Goal: Task Accomplishment & Management: Use online tool/utility

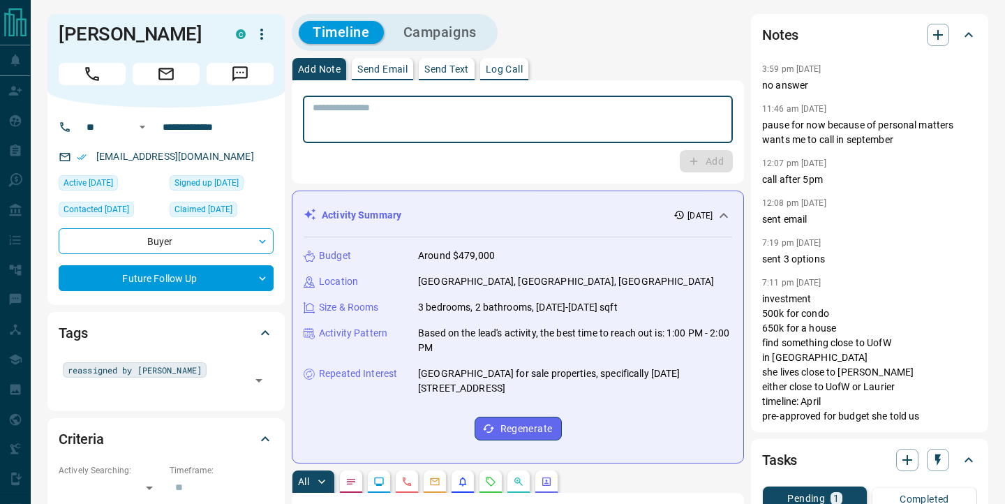
click at [373, 115] on textarea at bounding box center [518, 120] width 410 height 36
type textarea "*********"
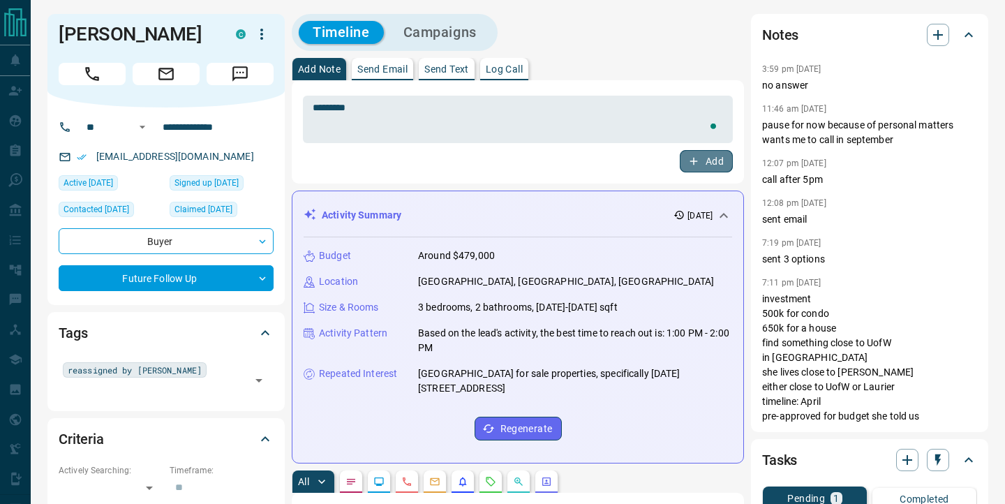
click at [701, 158] on button "Add" at bounding box center [706, 161] width 53 height 22
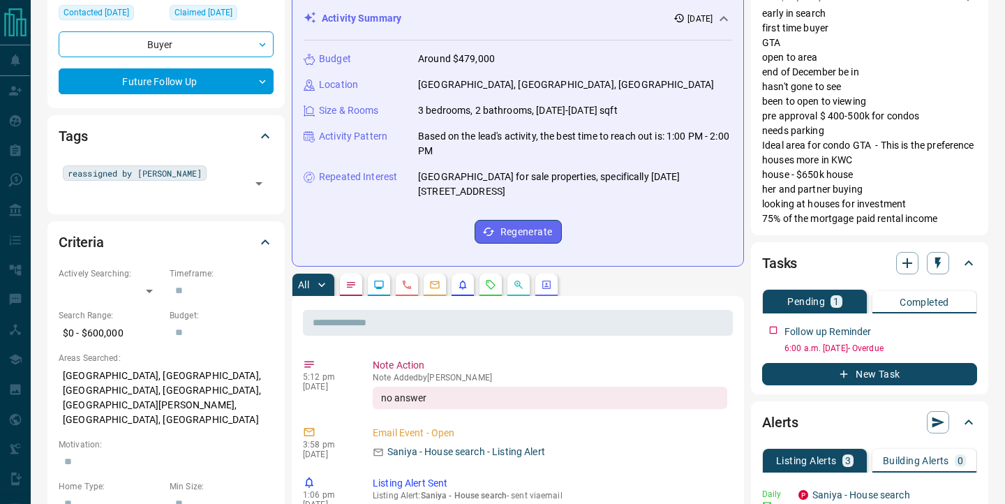
scroll to position [219, 0]
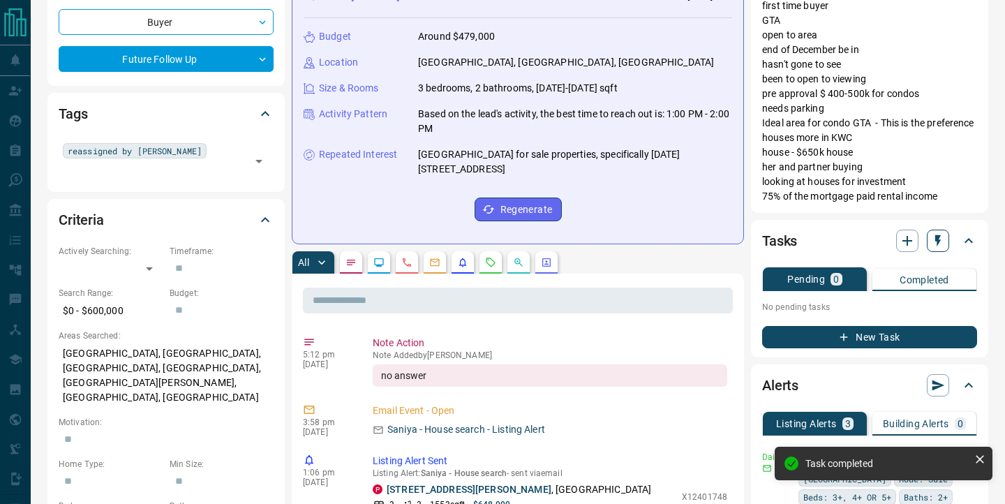
click at [939, 241] on icon "button" at bounding box center [938, 241] width 6 height 12
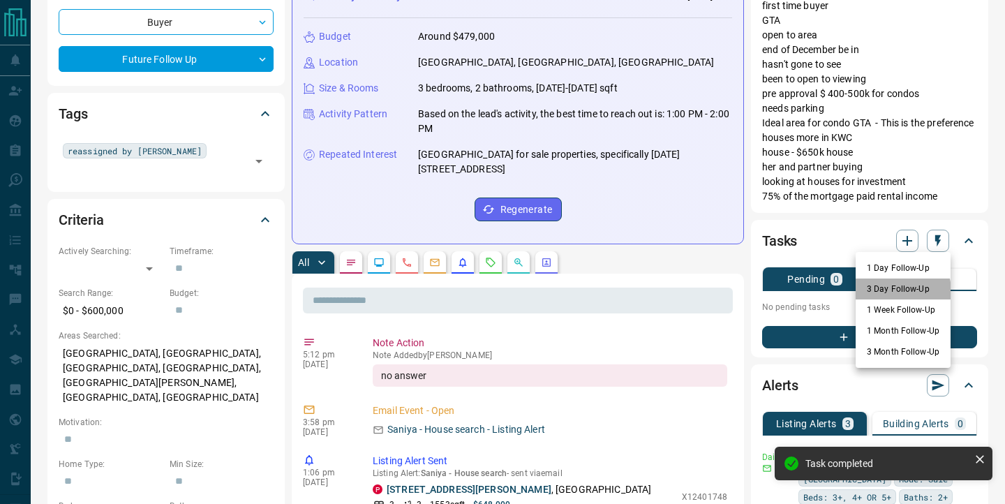
click at [885, 292] on li "3 Day Follow-Up" at bounding box center [903, 288] width 95 height 21
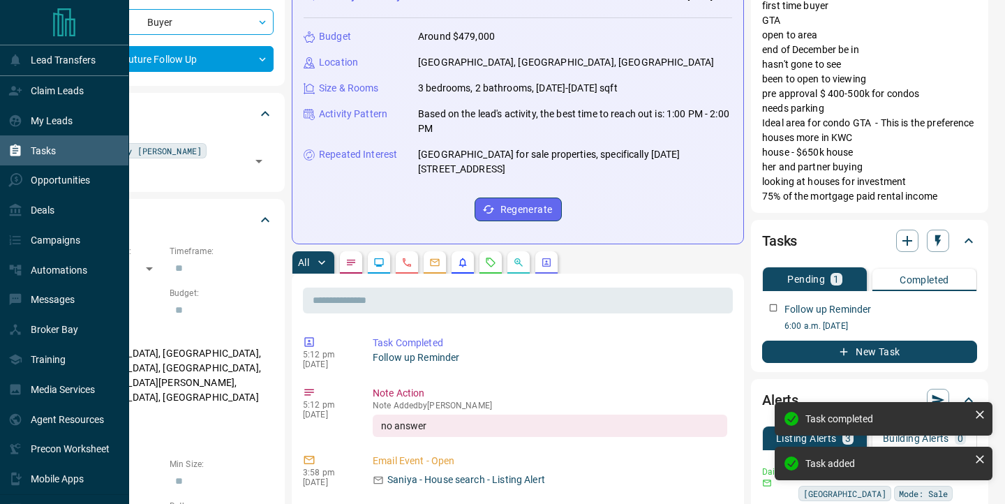
click at [8, 152] on icon at bounding box center [15, 151] width 14 height 14
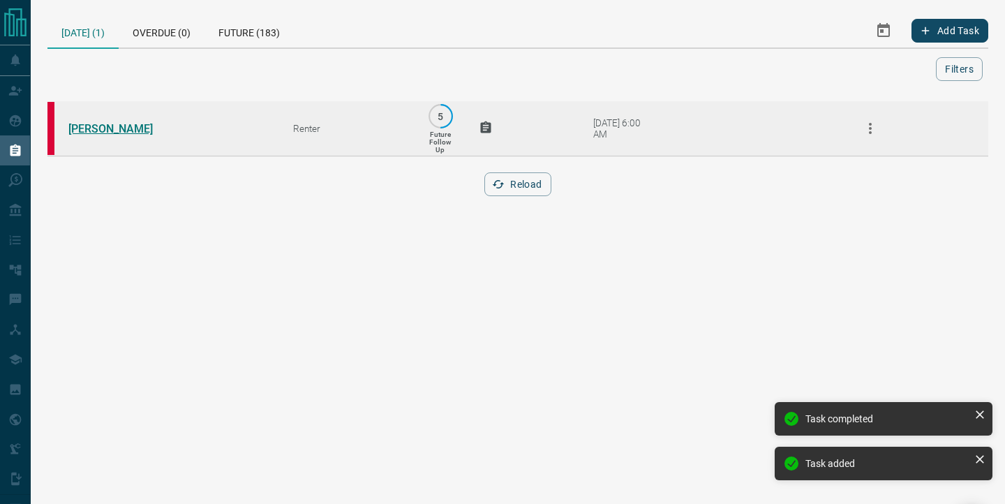
click at [98, 133] on link "[PERSON_NAME]" at bounding box center [120, 128] width 105 height 13
